Goal: Task Accomplishment & Management: Manage account settings

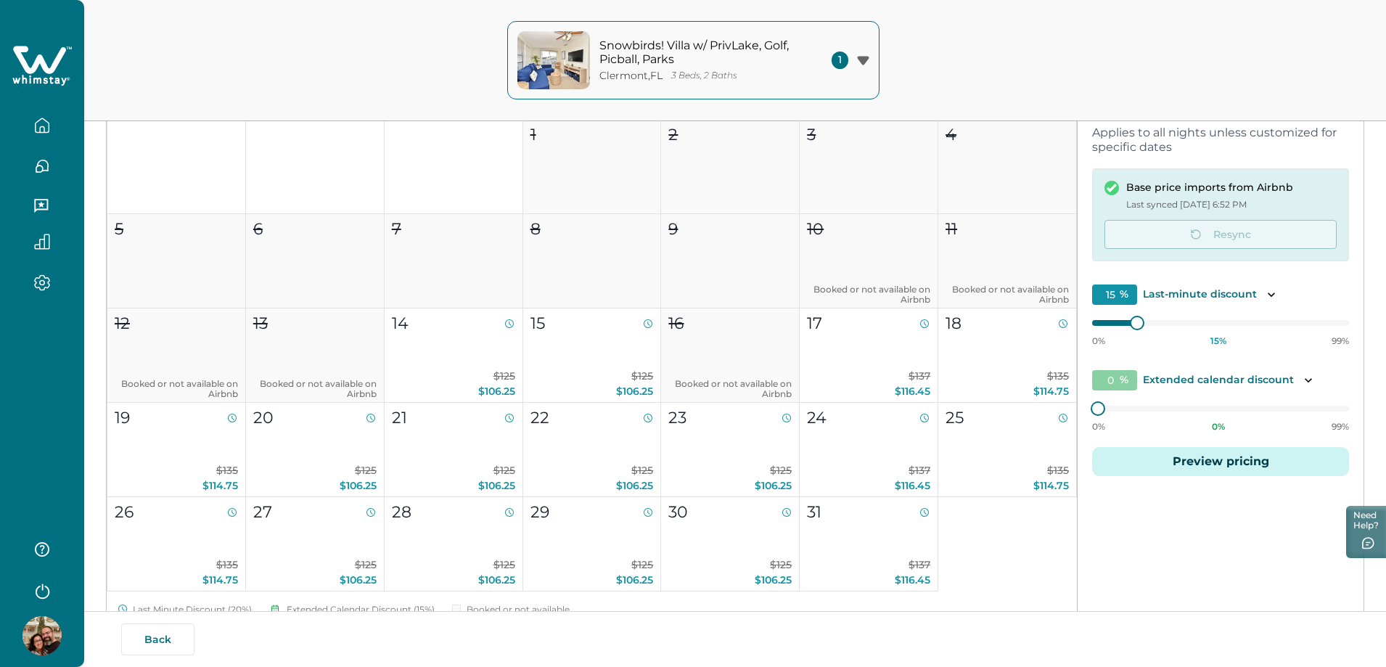
scroll to position [1161, 0]
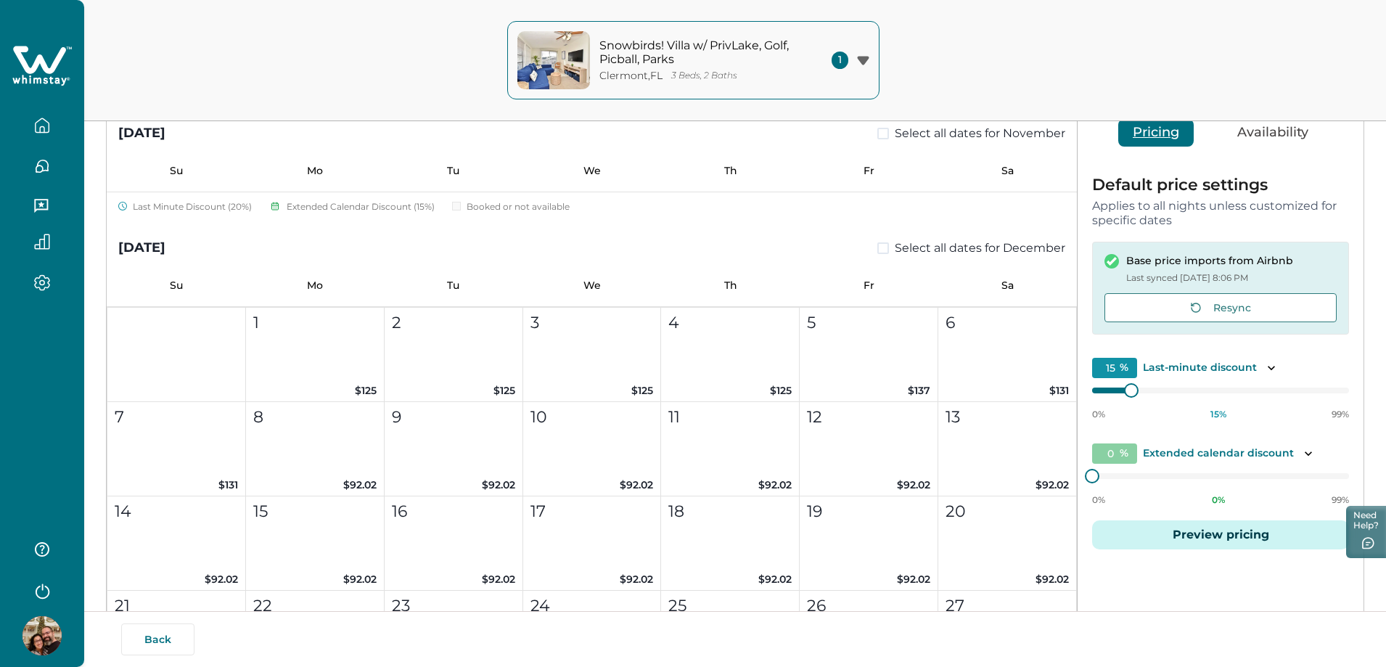
scroll to position [1234, 0]
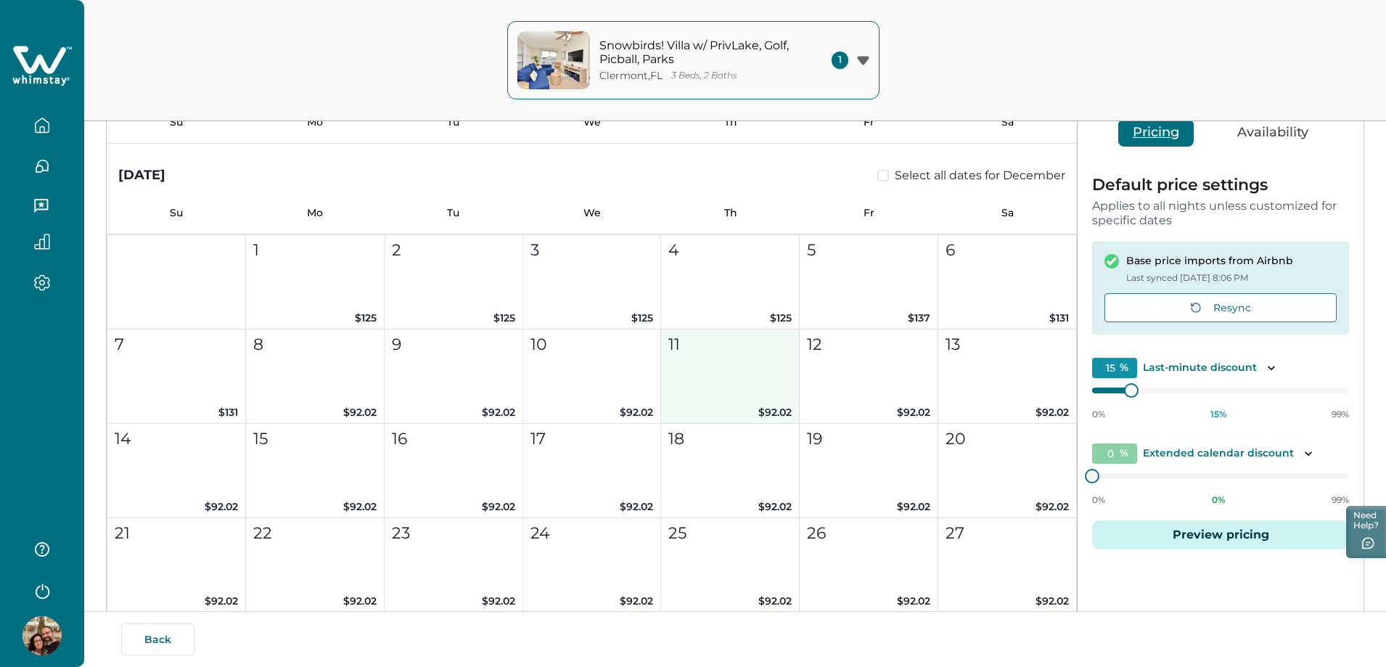
click at [777, 393] on button "11 $92.02" at bounding box center [730, 377] width 139 height 94
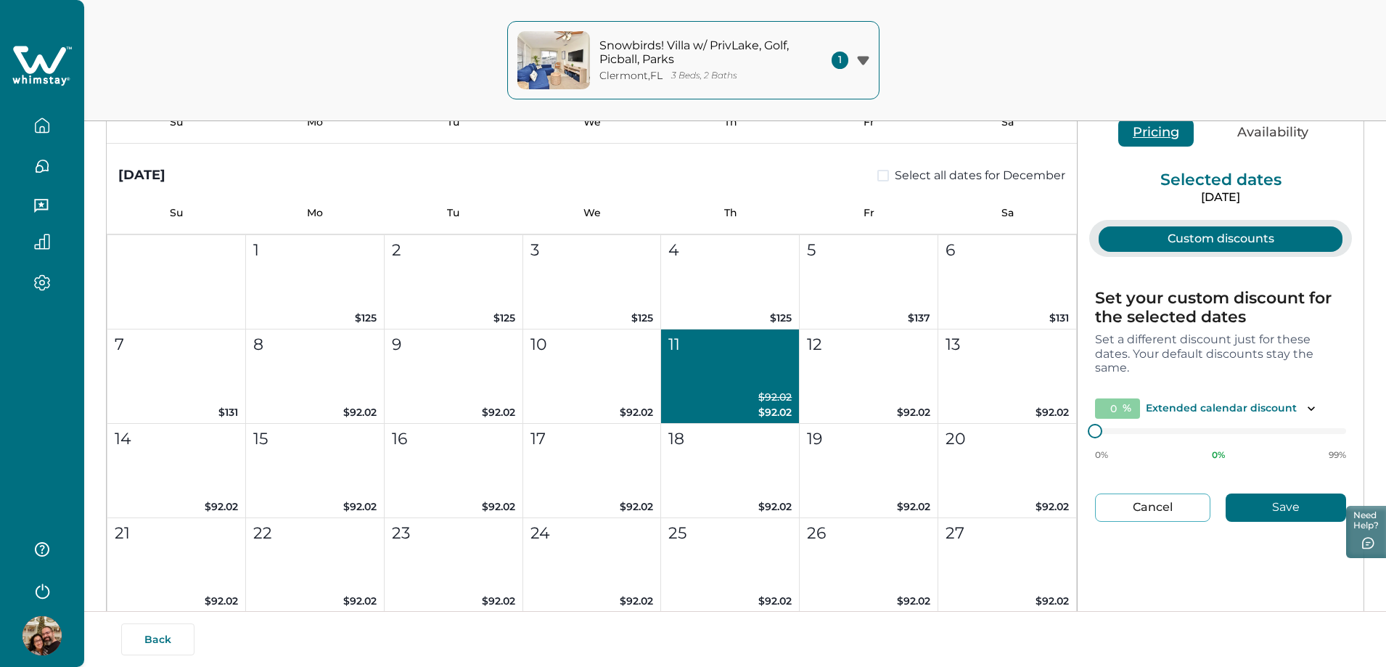
click at [1186, 515] on button "Cancel" at bounding box center [1152, 508] width 115 height 28
type input "15"
type input "0"
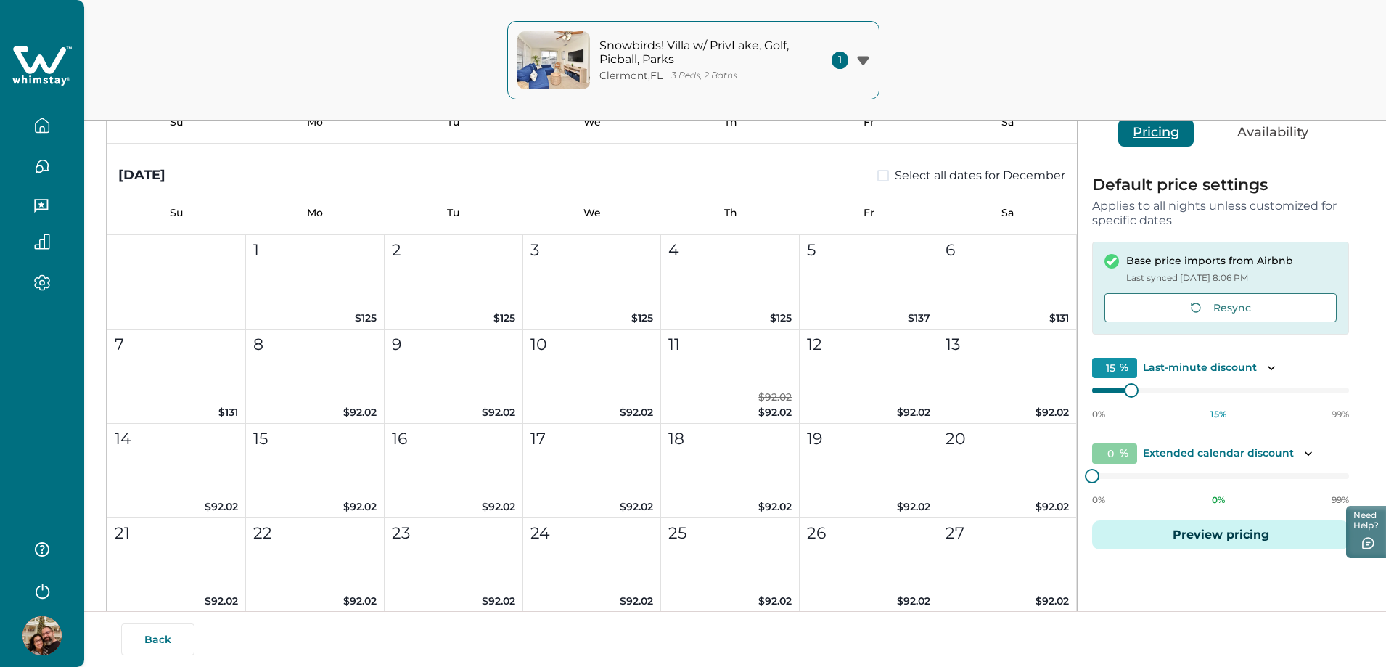
click at [1173, 533] on button "Preview pricing" at bounding box center [1220, 534] width 257 height 29
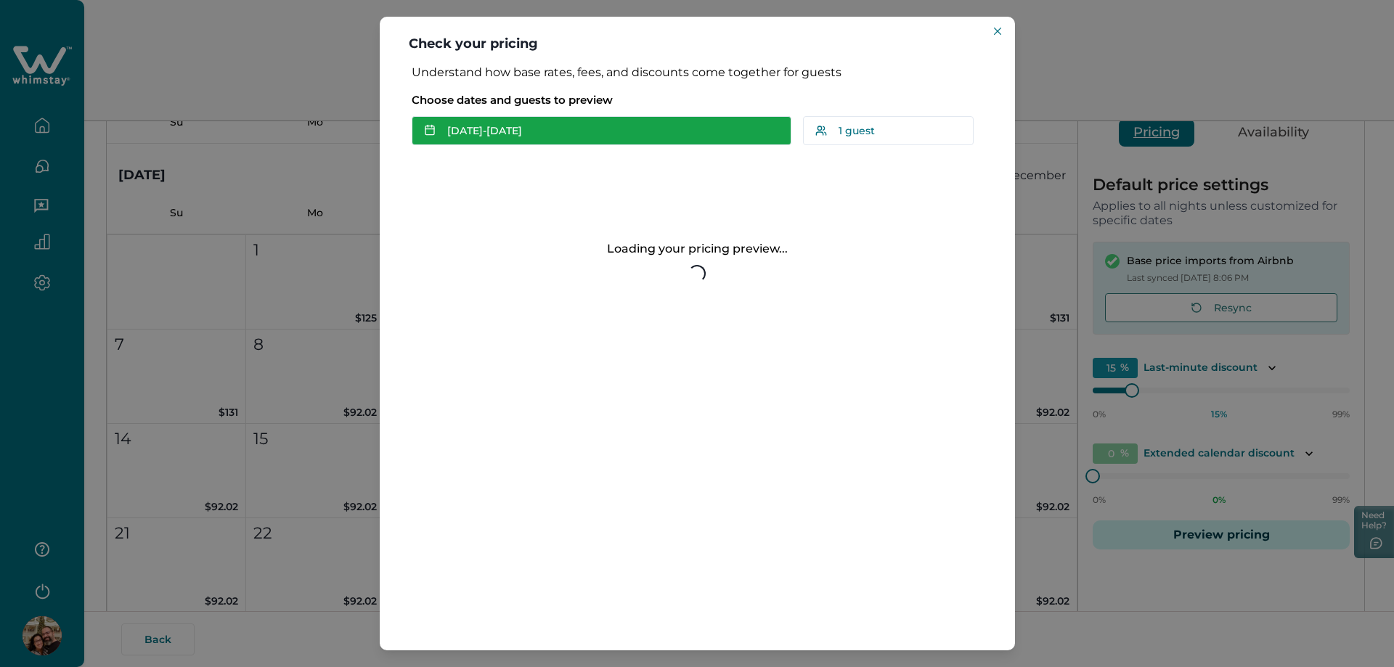
click at [529, 131] on button "Oct 14 - Oct 15" at bounding box center [602, 130] width 380 height 29
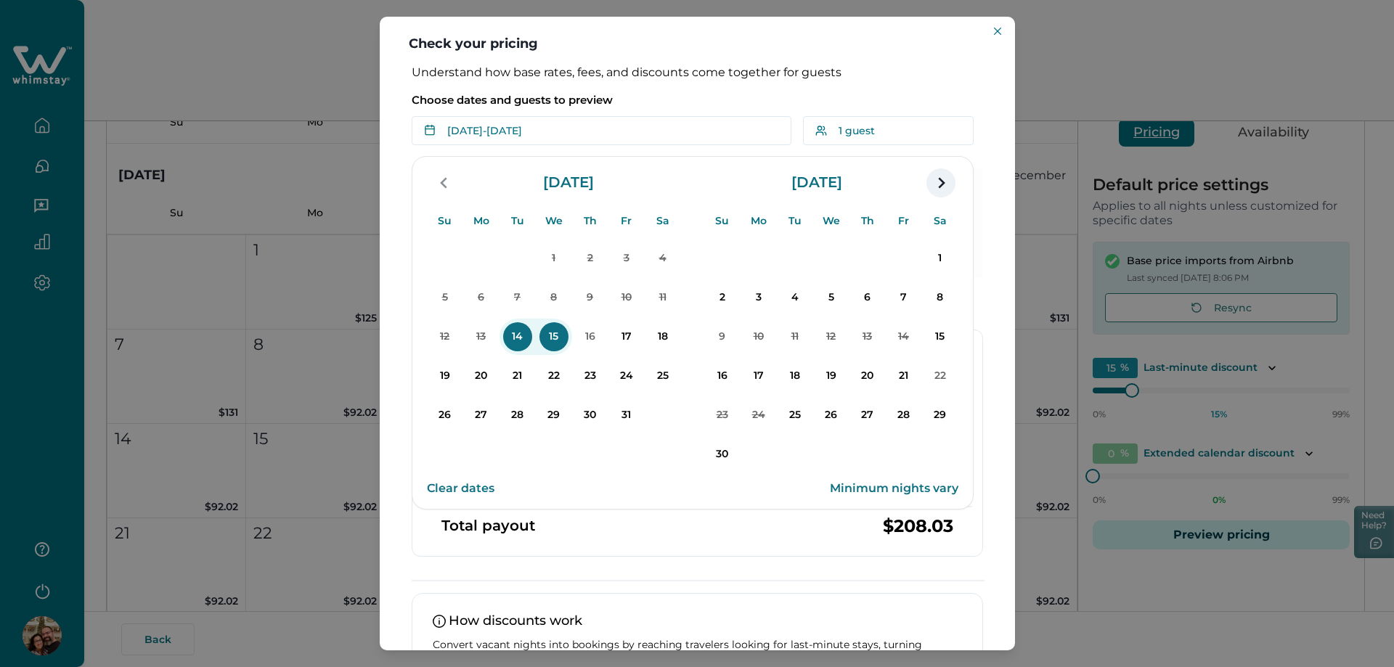
click at [941, 184] on icon "navigation button" at bounding box center [941, 182] width 7 height 11
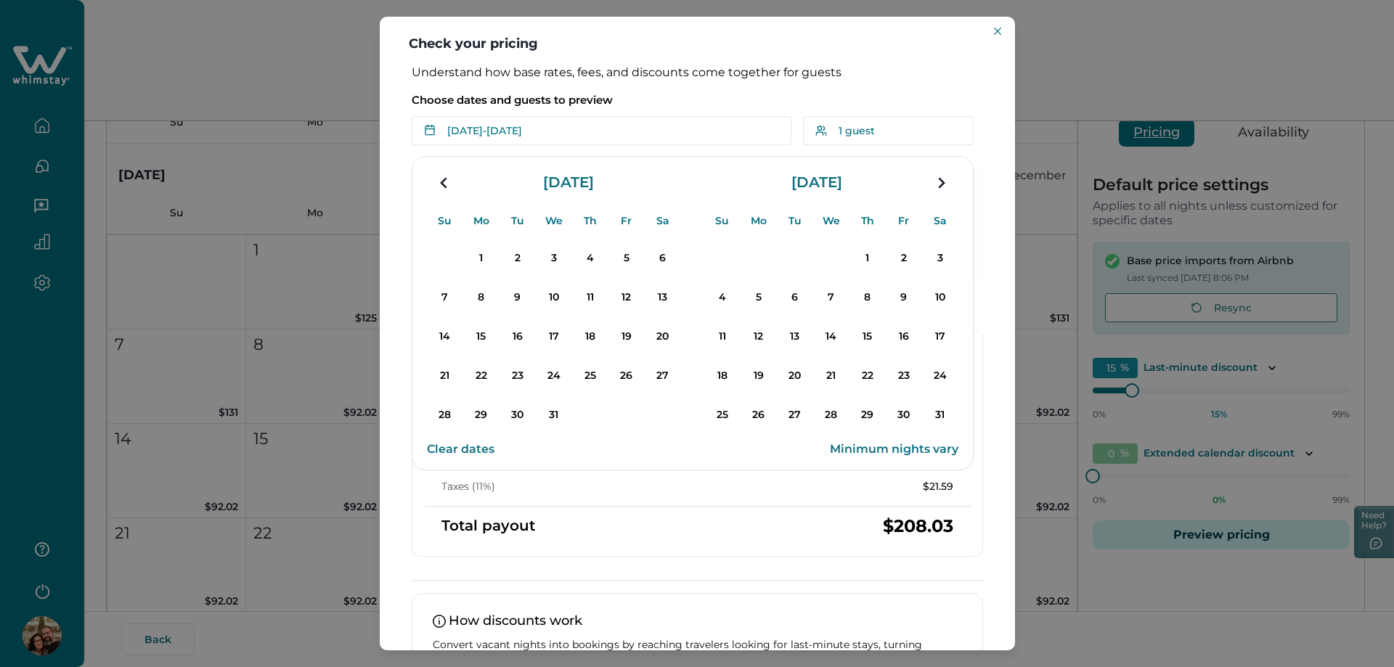
click at [941, 184] on icon "navigation button" at bounding box center [941, 182] width 7 height 11
click at [550, 298] on p "11" at bounding box center [553, 297] width 29 height 29
click at [664, 303] on p "14" at bounding box center [662, 297] width 29 height 29
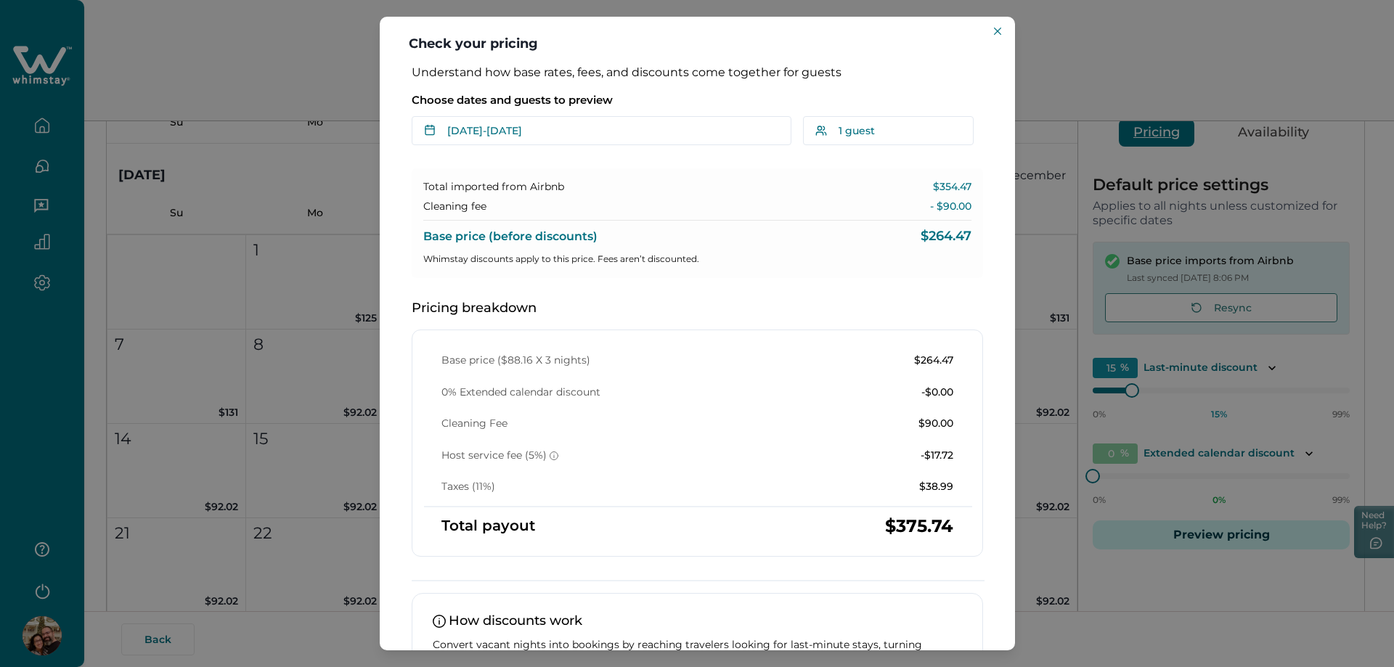
click at [1025, 64] on div "Check your pricing Understand how base rates, fees, and discounts come together…" at bounding box center [697, 333] width 1394 height 667
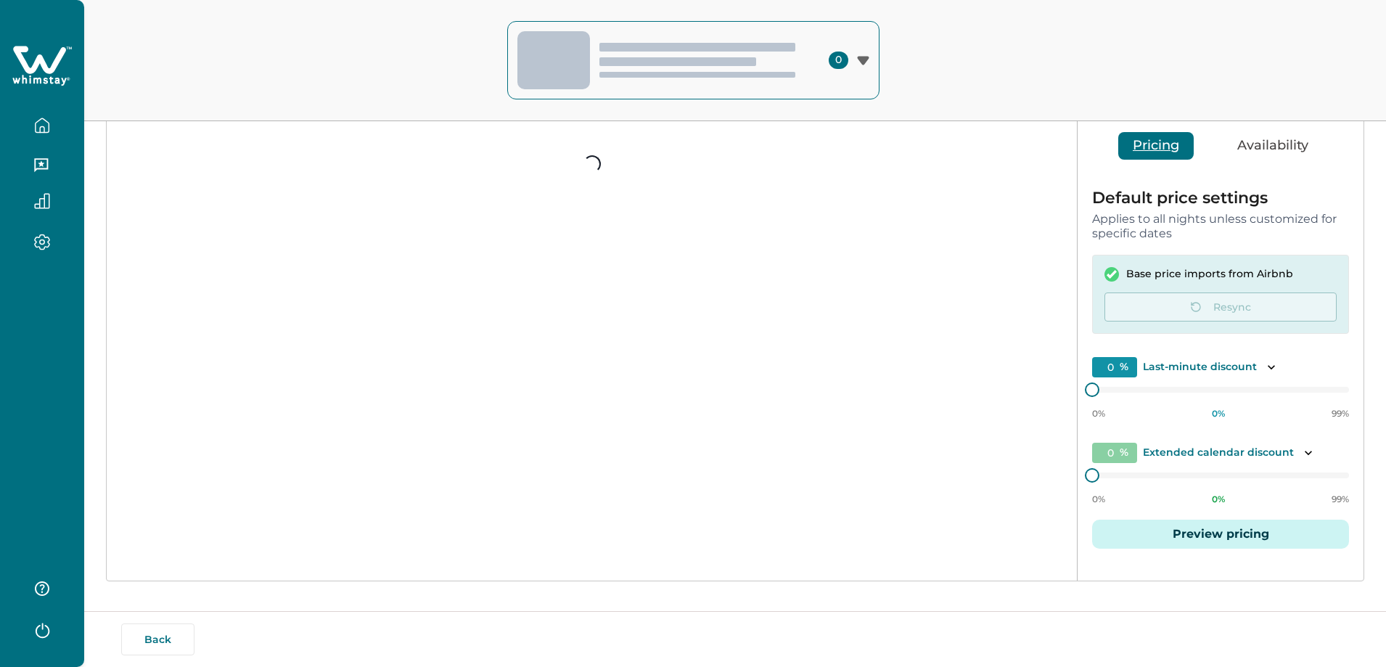
scroll to position [131, 0]
type input "15"
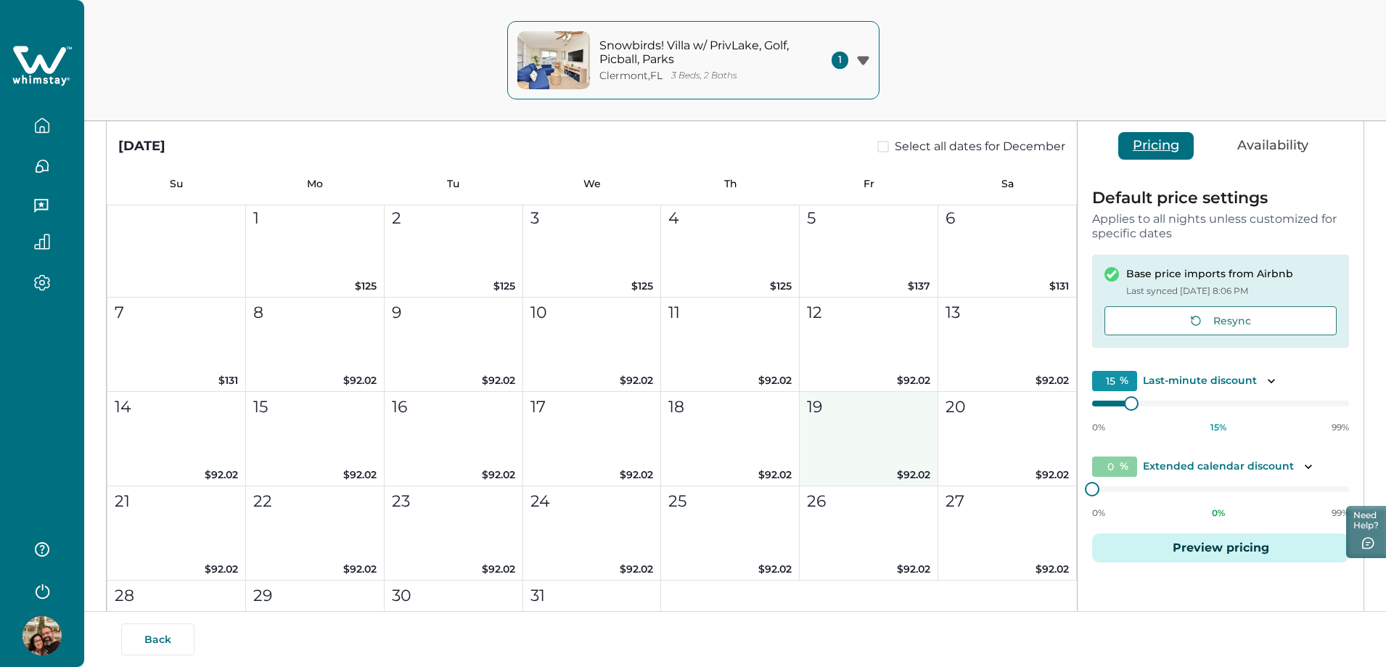
scroll to position [1306, 0]
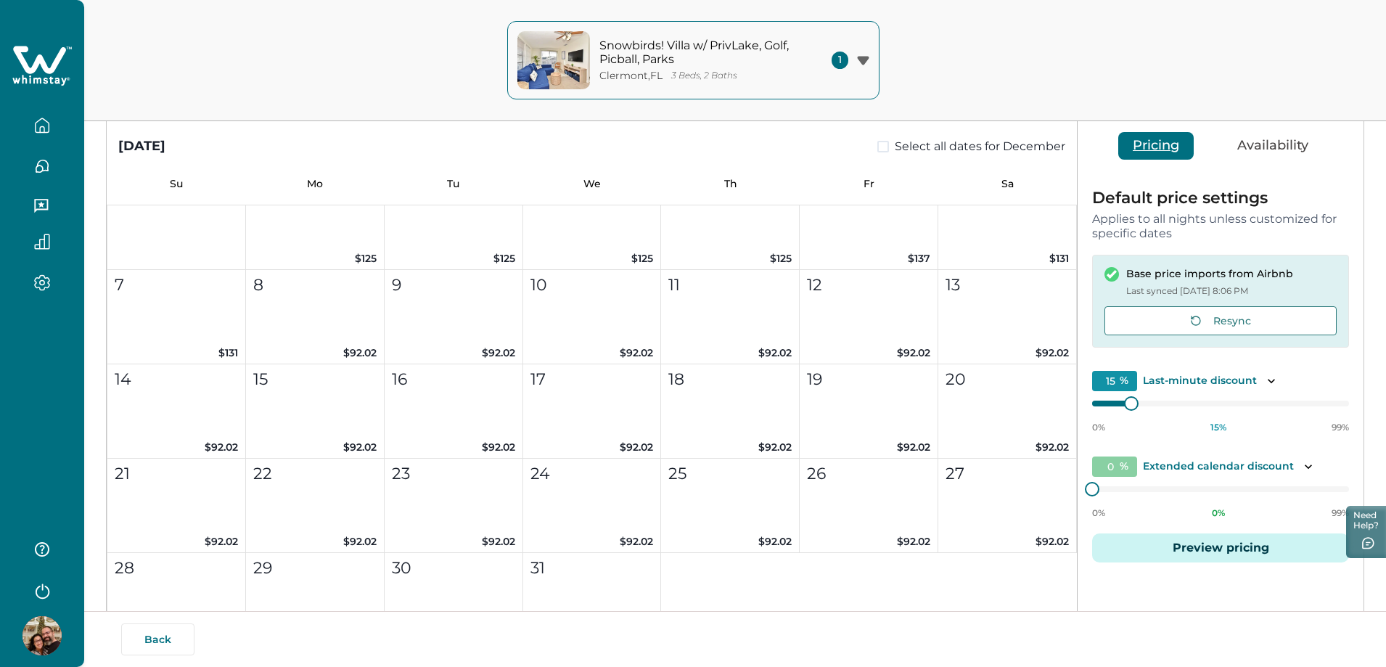
click at [37, 589] on icon "button" at bounding box center [43, 591] width 14 height 15
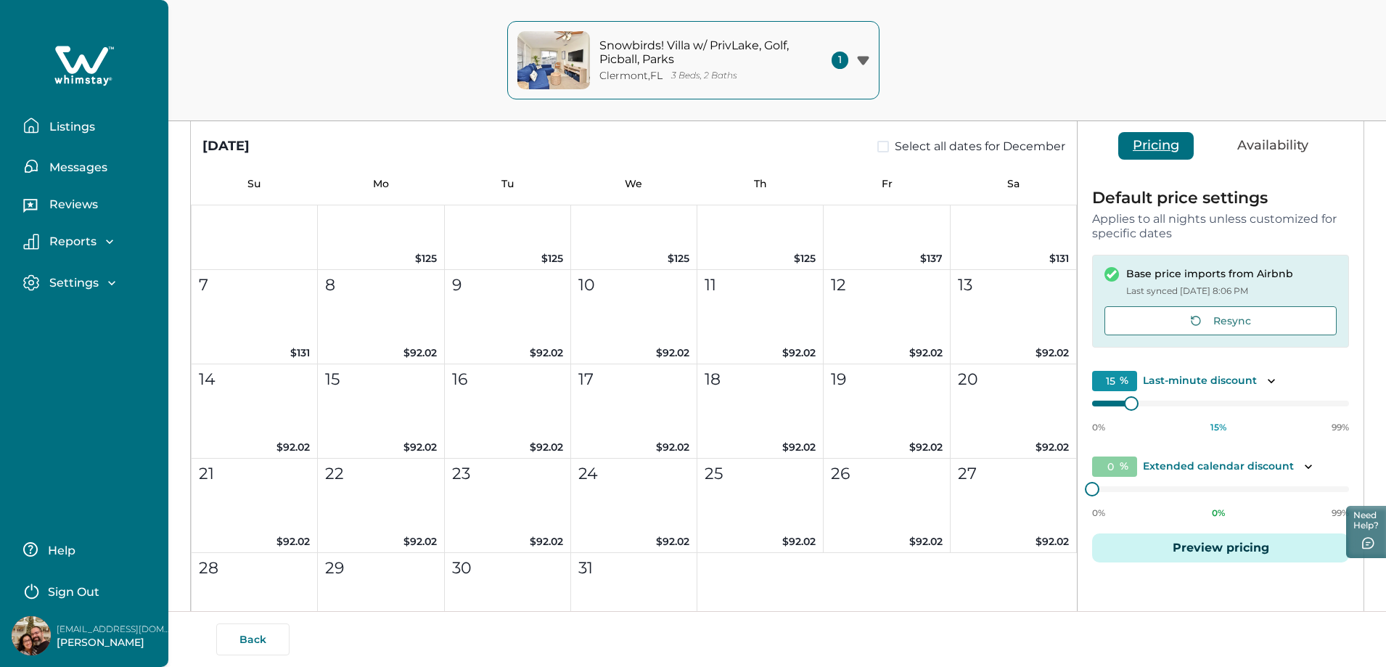
click at [62, 599] on button "Sign Out" at bounding box center [87, 590] width 128 height 29
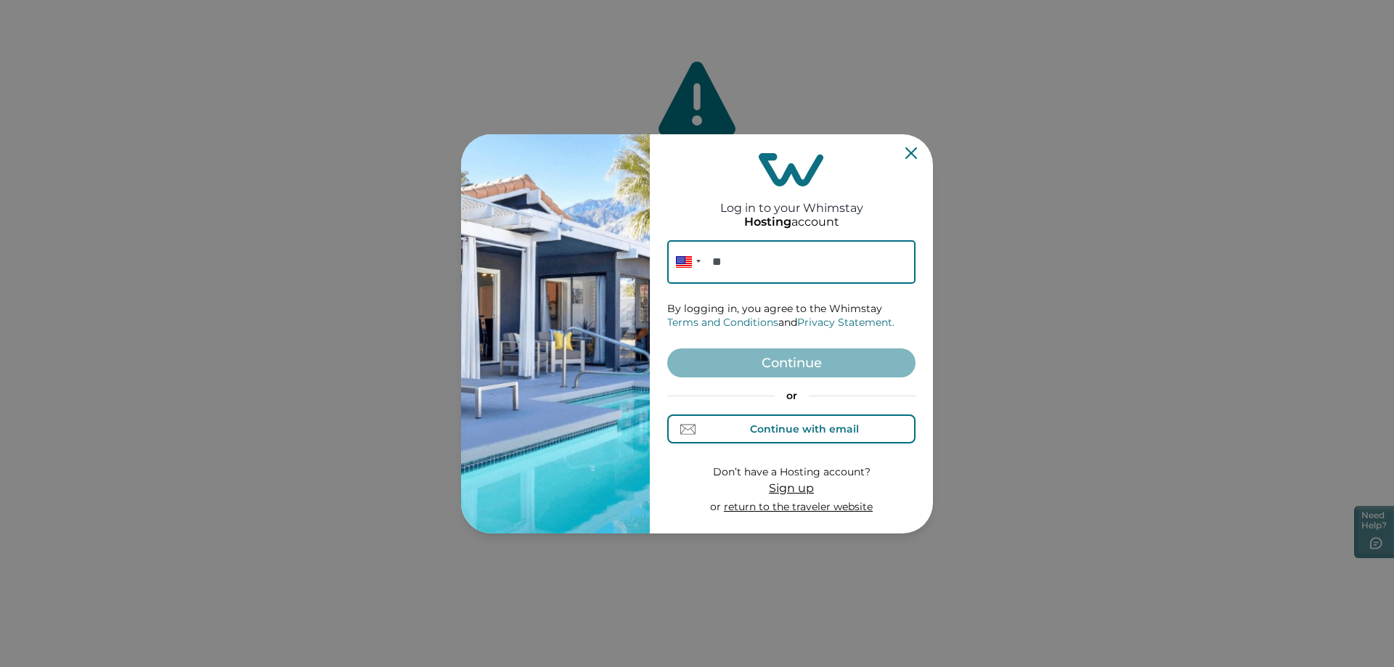
click at [777, 435] on div "Continue with email" at bounding box center [804, 429] width 109 height 12
click at [774, 261] on input at bounding box center [791, 262] width 248 height 44
type input "apulles@santexcorp.com"
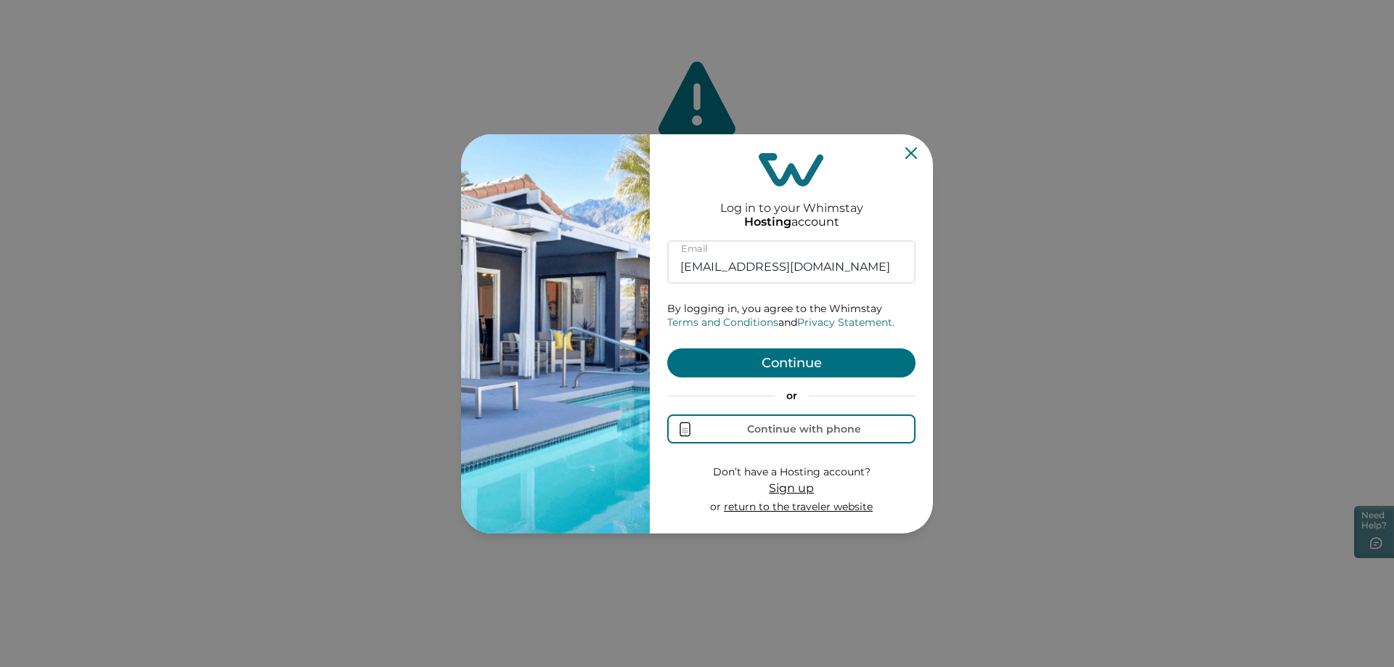
click at [782, 357] on button "Continue" at bounding box center [791, 362] width 248 height 29
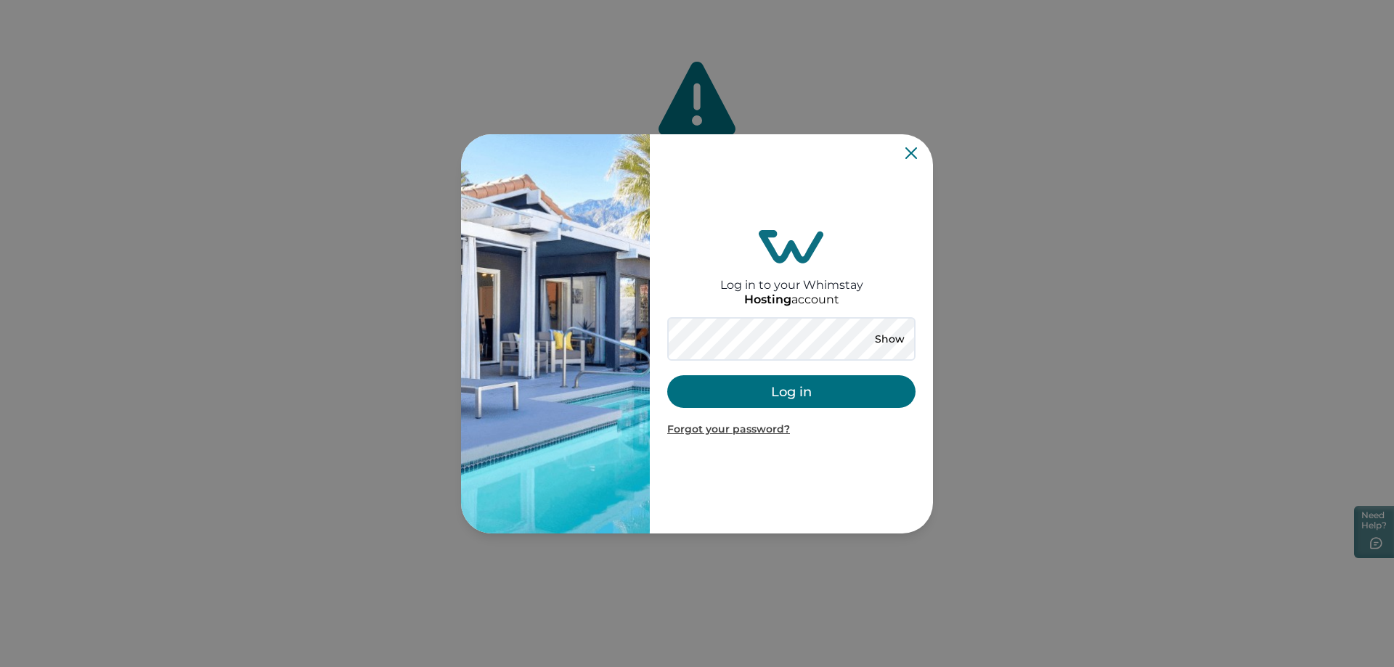
click at [780, 399] on button "Log in" at bounding box center [791, 391] width 248 height 33
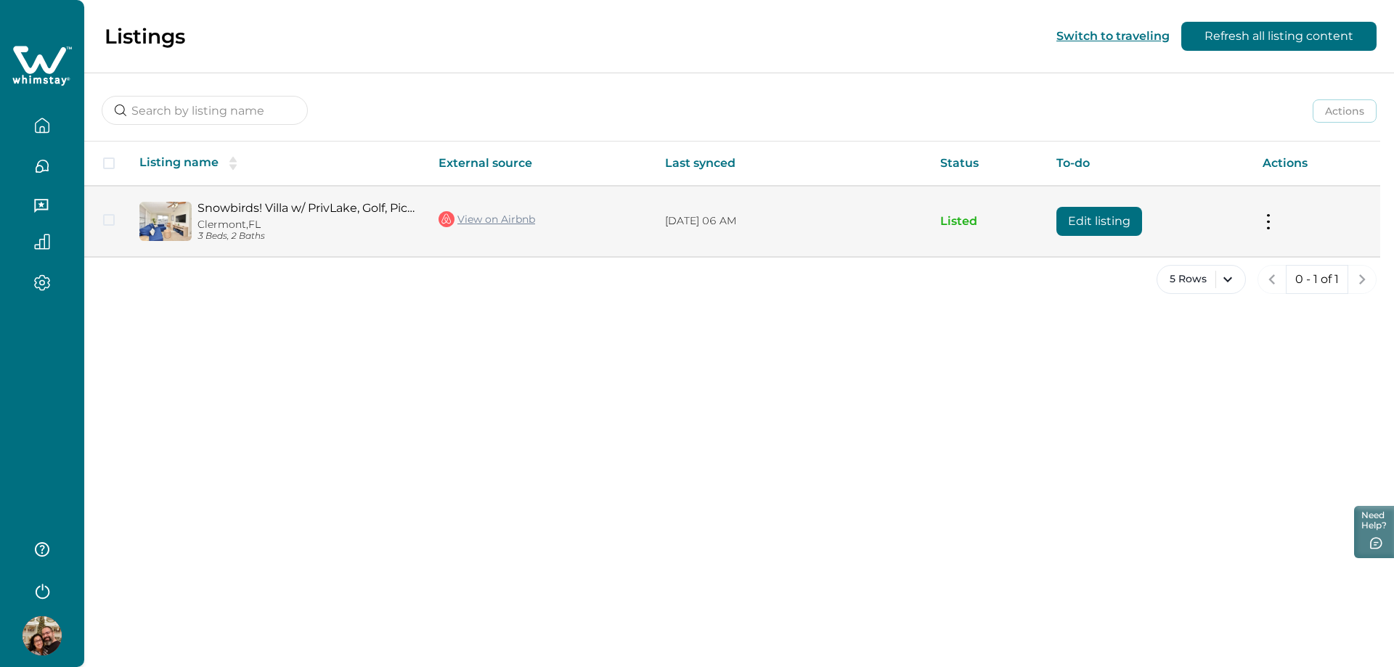
click at [1081, 218] on button "Edit listing" at bounding box center [1099, 221] width 86 height 29
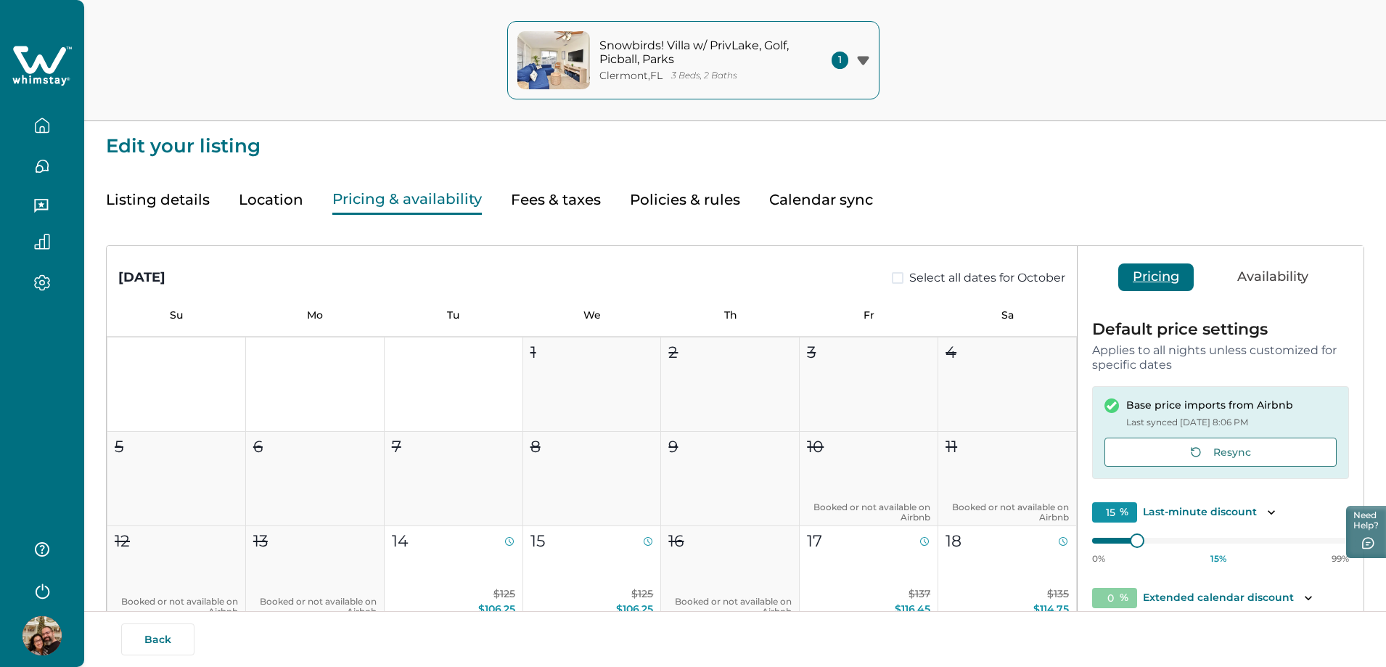
click at [436, 194] on button "Pricing & availability" at bounding box center [407, 200] width 150 height 30
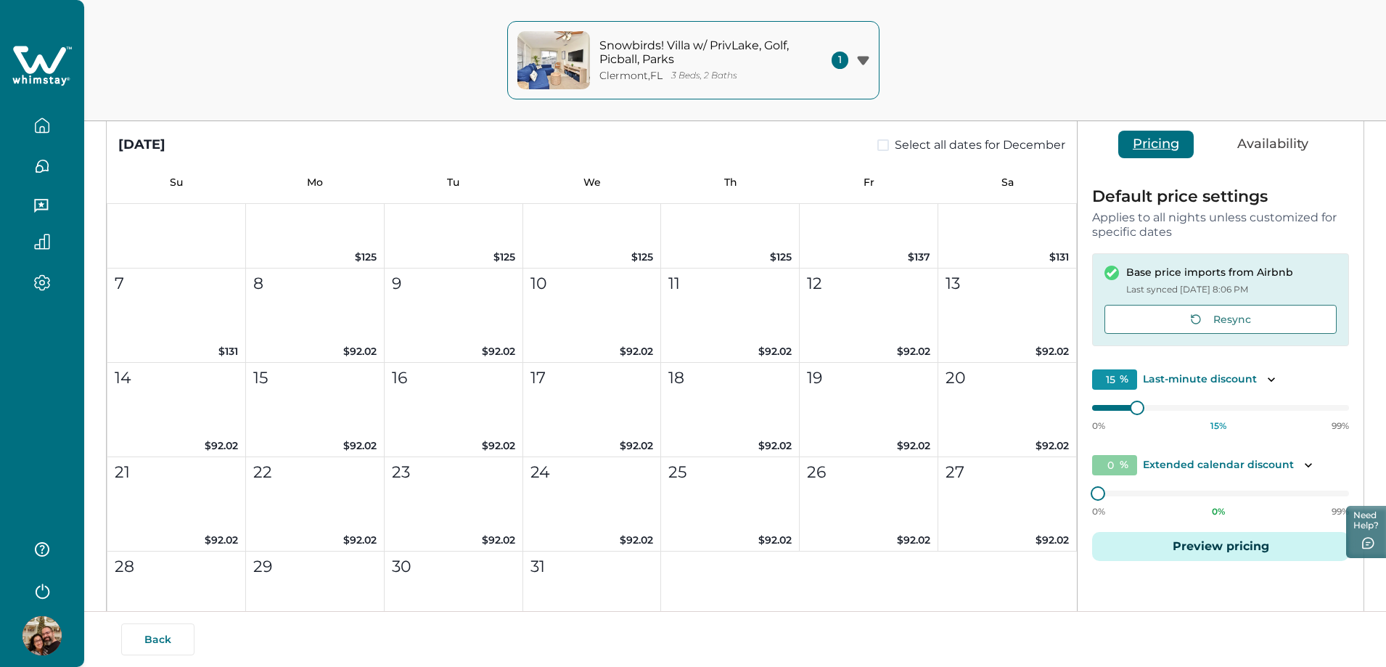
scroll to position [145, 0]
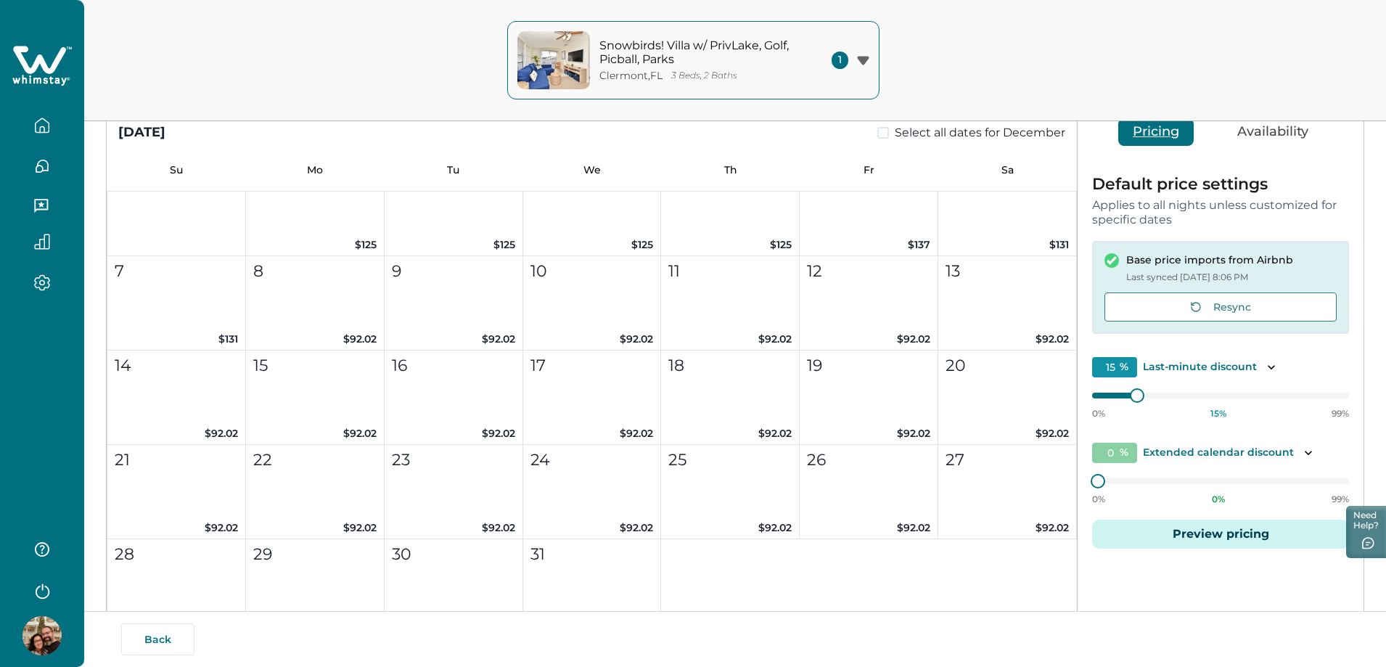
click at [1225, 526] on button "Preview pricing" at bounding box center [1220, 534] width 257 height 29
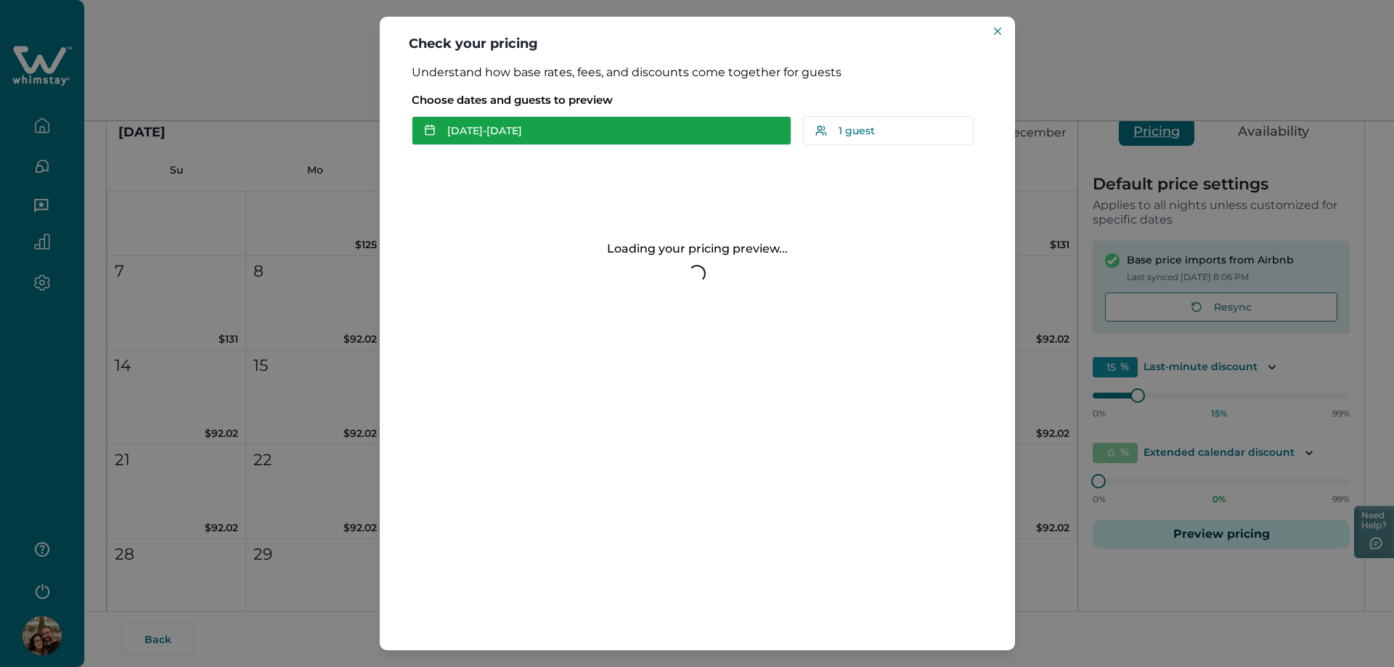
click at [599, 126] on button "Oct 14 - Oct 15" at bounding box center [602, 130] width 380 height 29
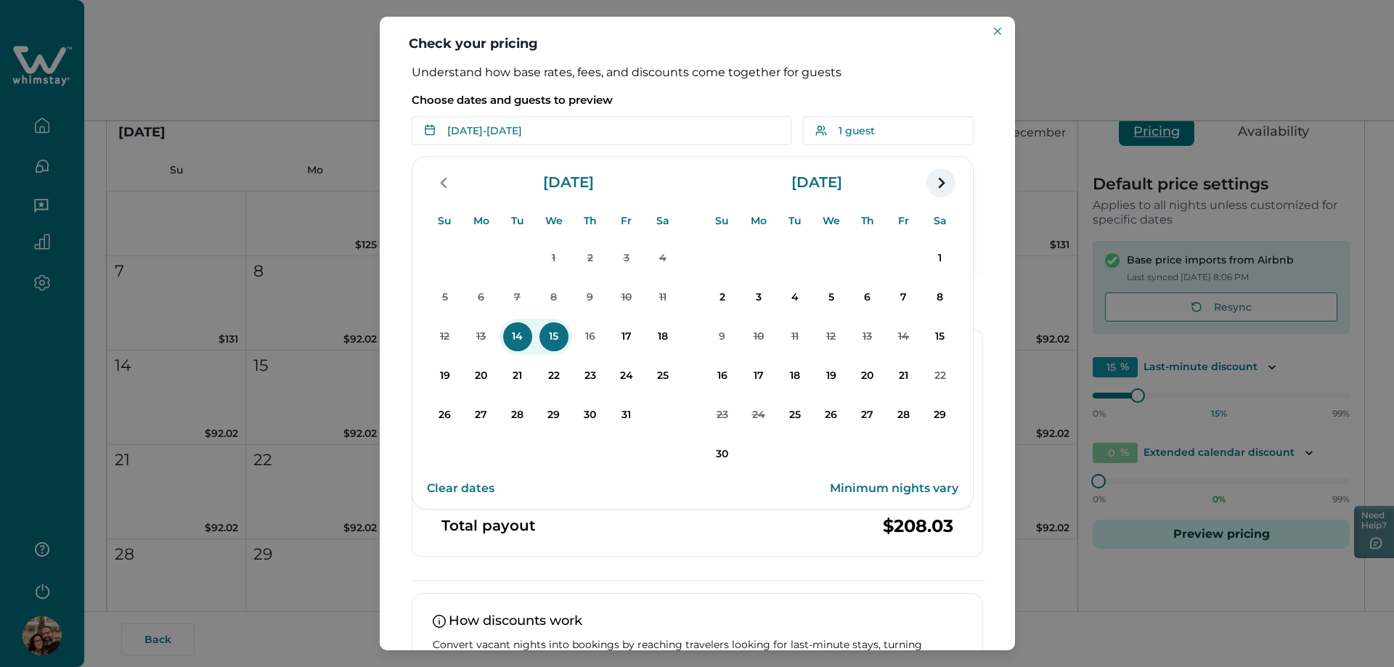
click at [937, 185] on icon "navigation button" at bounding box center [940, 183] width 23 height 26
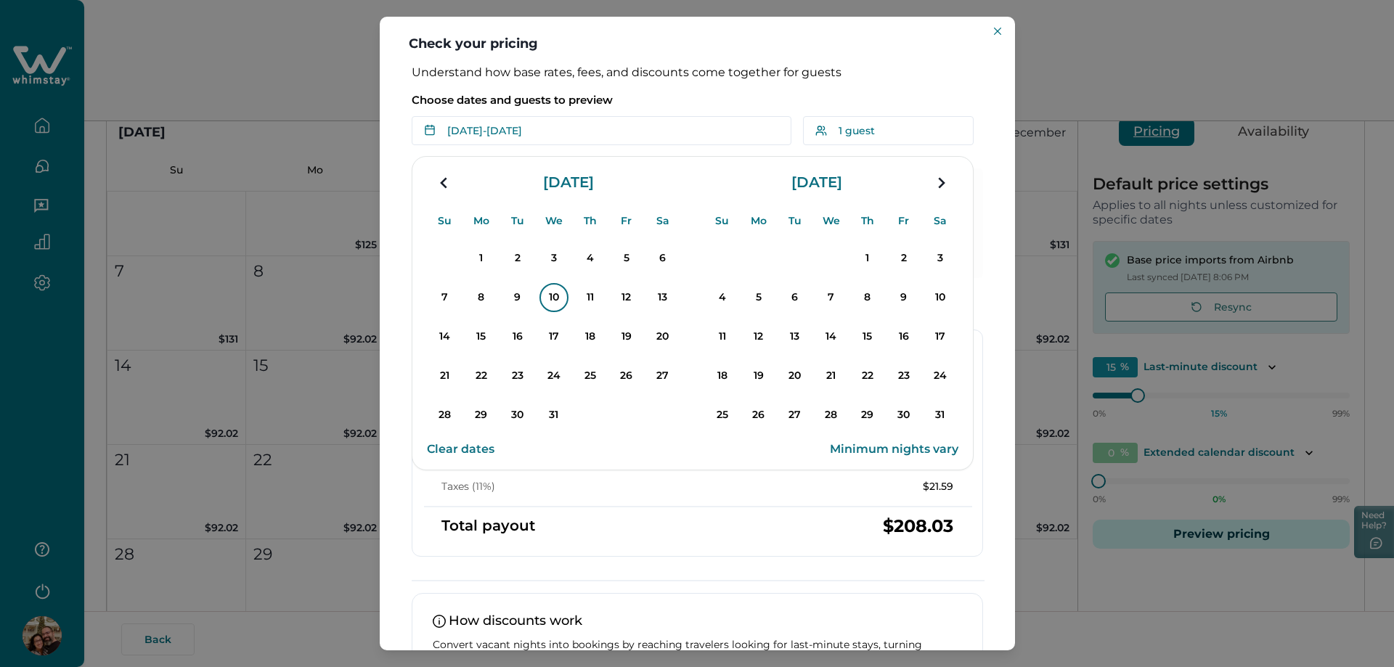
click at [560, 300] on p "10" at bounding box center [553, 297] width 29 height 29
click at [664, 297] on p "13" at bounding box center [662, 297] width 29 height 29
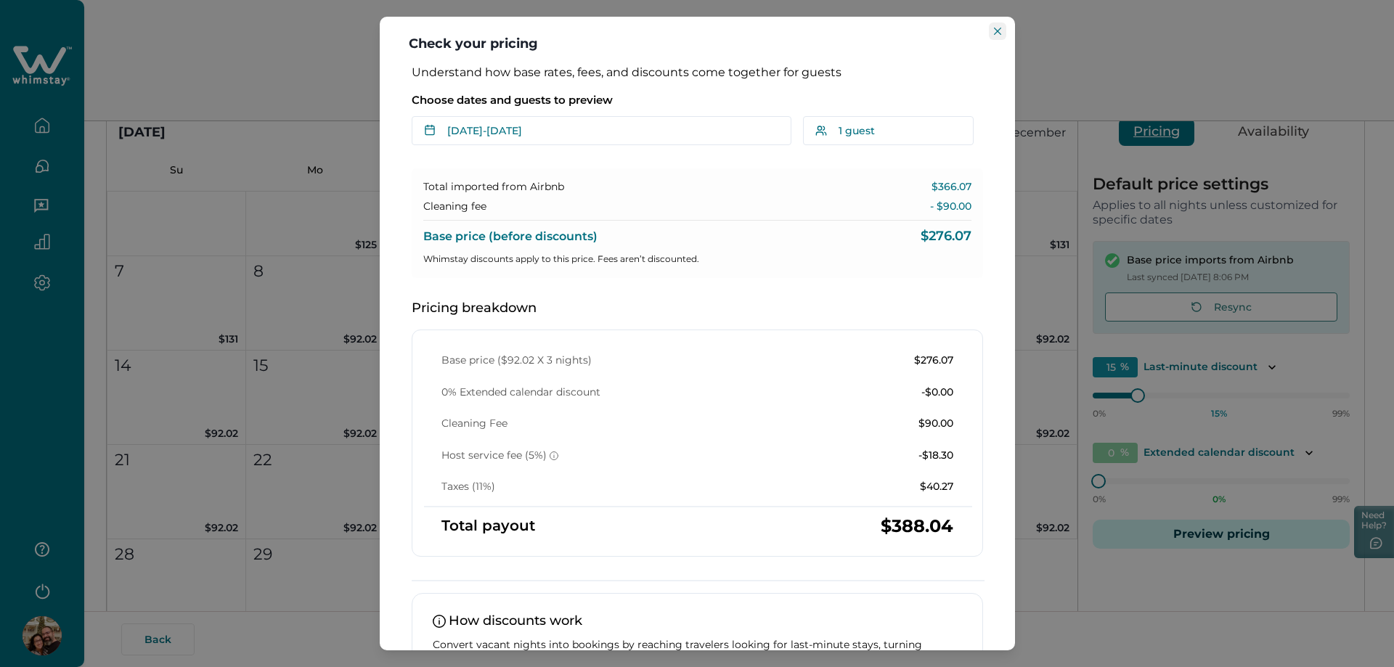
click at [999, 29] on icon "Close" at bounding box center [997, 31] width 7 height 7
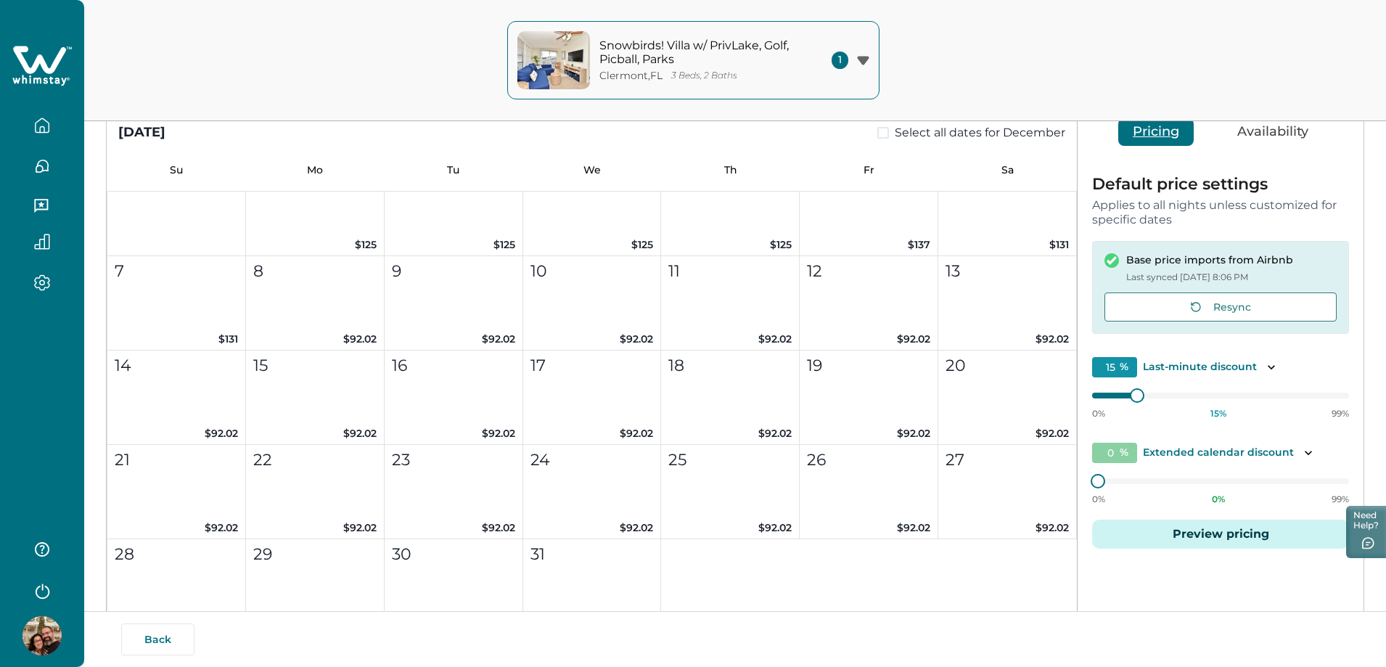
click at [1127, 54] on div "Snowbirds! Villa w/ PrivLake, Golf, Picball, Parks Clermont , FL 3 Beds, 2 Bath…" at bounding box center [693, 60] width 1386 height 121
